Goal: Find specific page/section: Find specific page/section

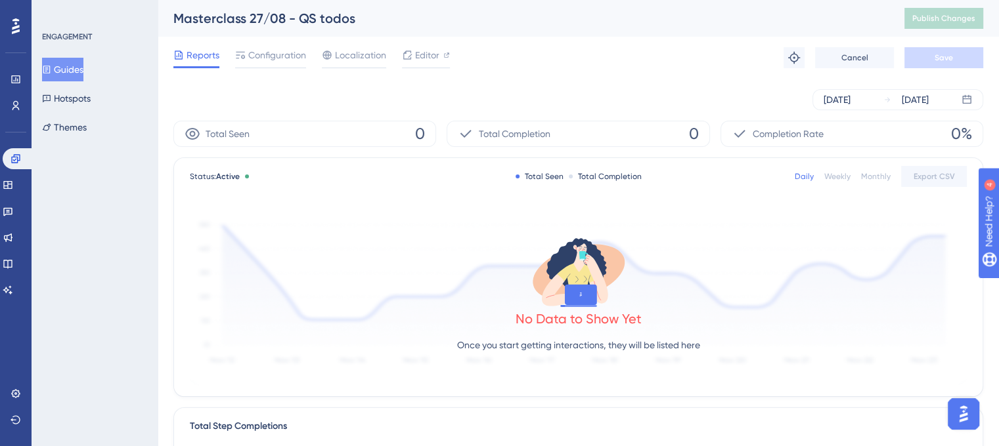
click at [62, 64] on button "Guides" at bounding box center [62, 70] width 41 height 24
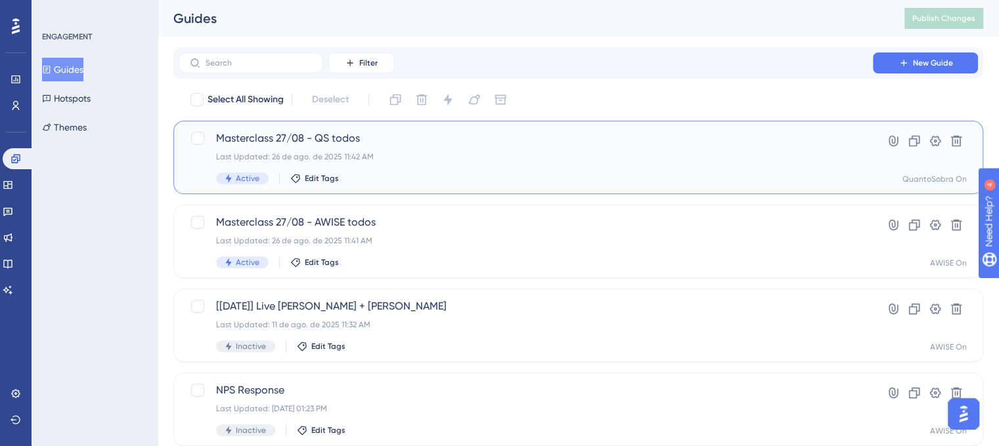
click at [483, 133] on span "Masterclass 27/08 - QS todos" at bounding box center [525, 139] width 619 height 16
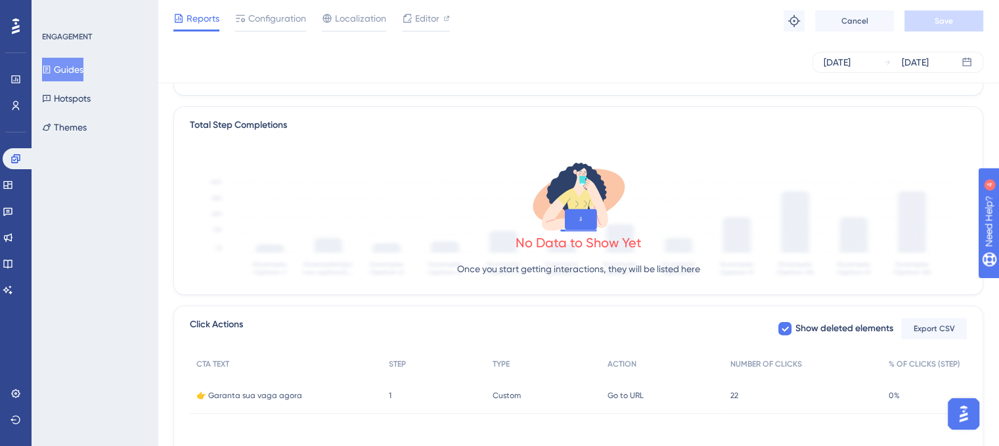
scroll to position [328, 0]
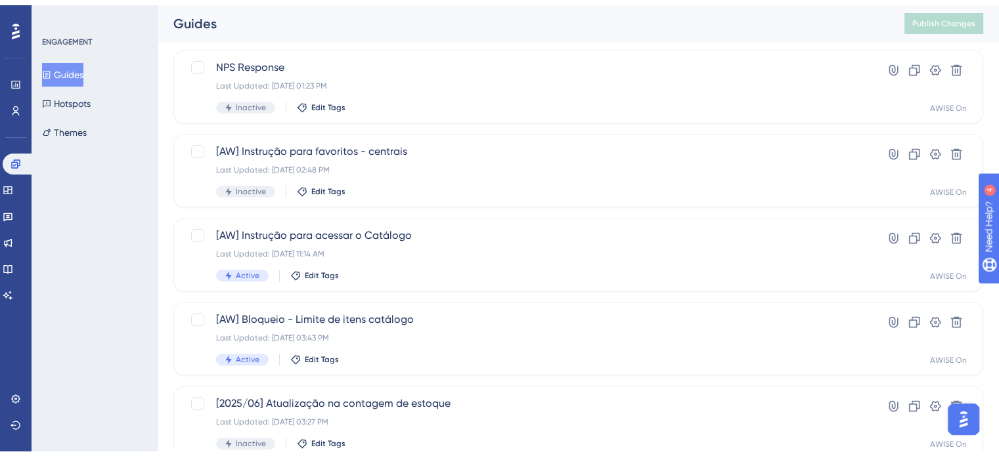
scroll to position [56, 0]
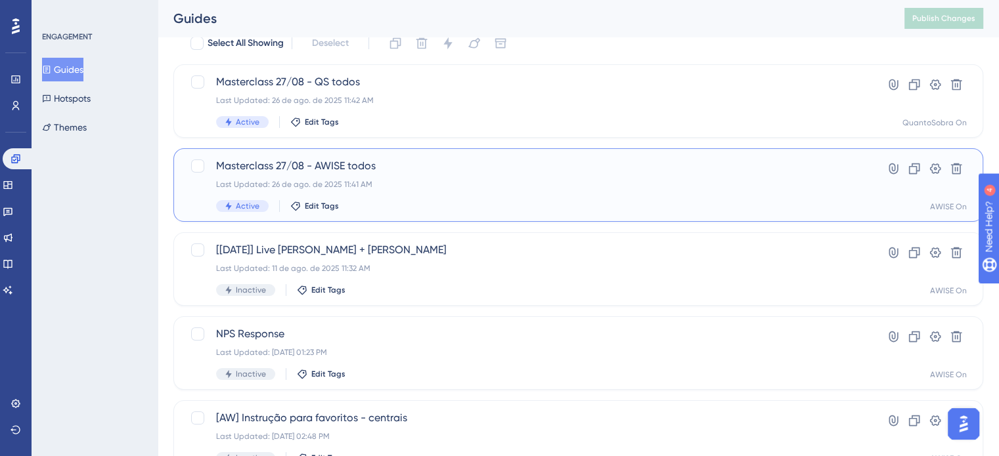
click at [412, 176] on div "Masterclass 27/08 - AWISE todos Last Updated: [DATE] 11:41 AM Active Edit Tags" at bounding box center [525, 185] width 619 height 54
